Goal: Task Accomplishment & Management: Use online tool/utility

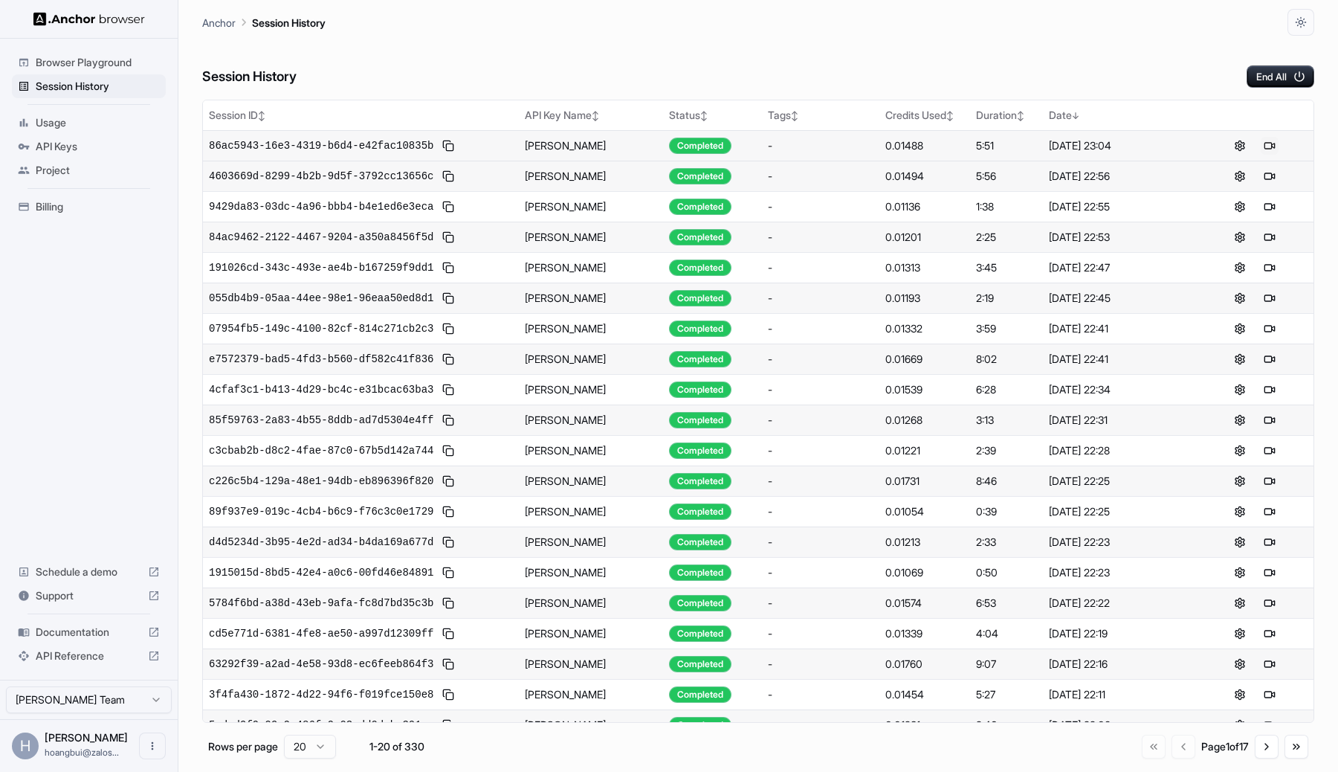
click at [1272, 142] on button at bounding box center [1270, 146] width 18 height 18
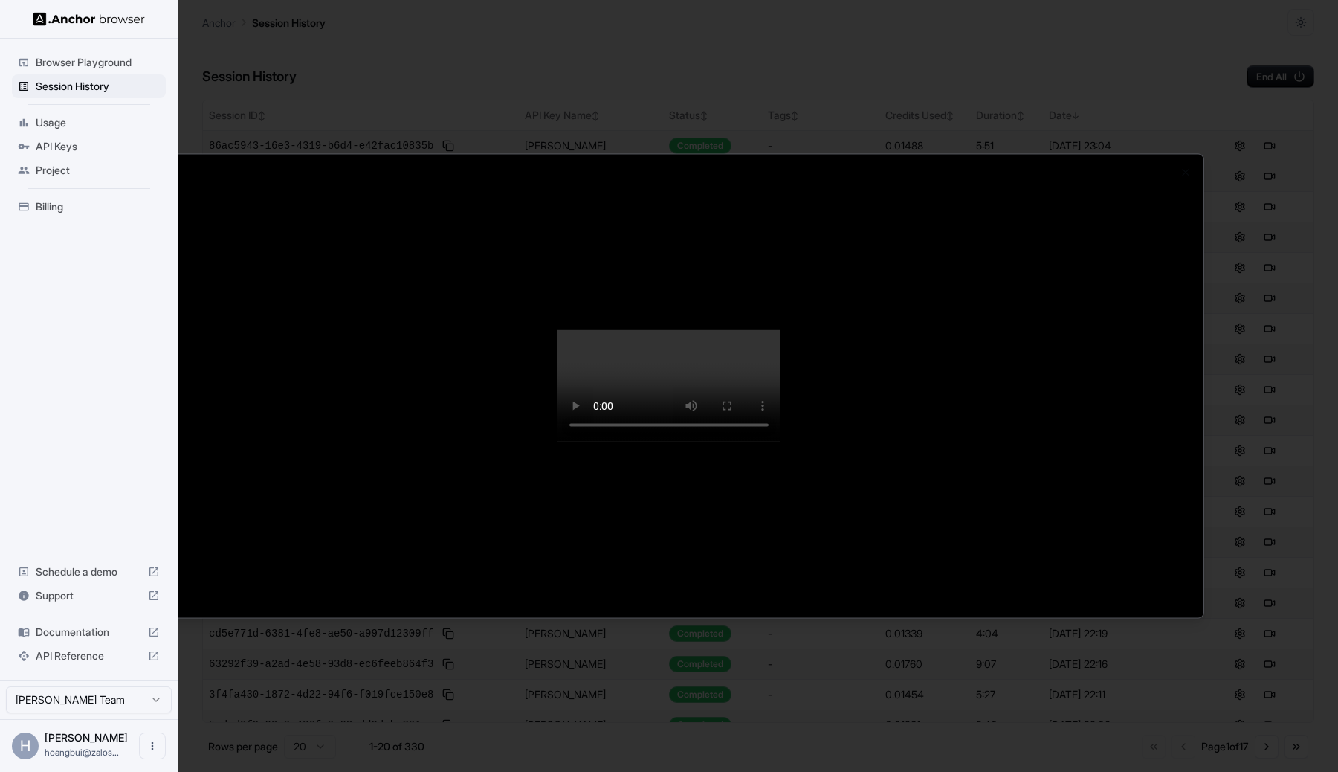
click at [1196, 402] on div at bounding box center [669, 386] width 1069 height 463
click at [1239, 347] on div at bounding box center [669, 386] width 1338 height 772
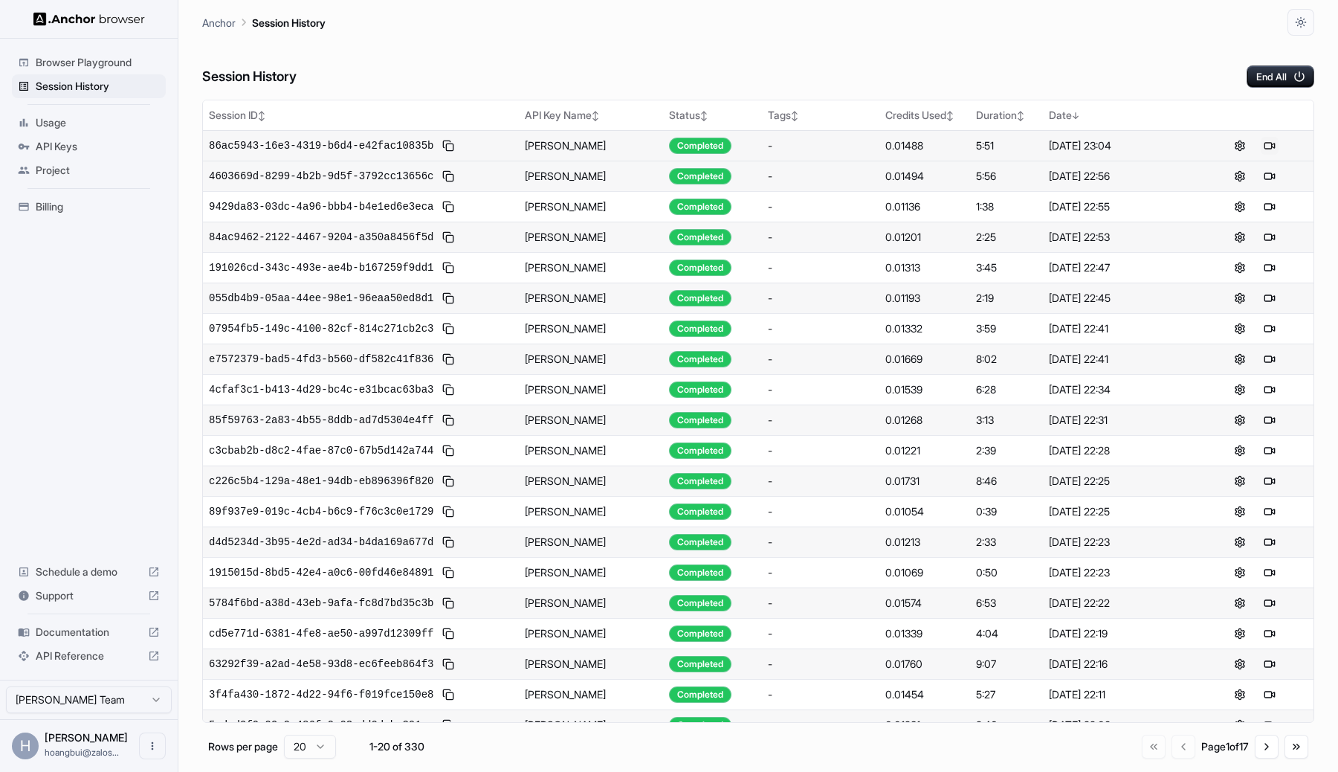
click at [1269, 138] on button at bounding box center [1270, 146] width 18 height 18
